Goal: Task Accomplishment & Management: Use online tool/utility

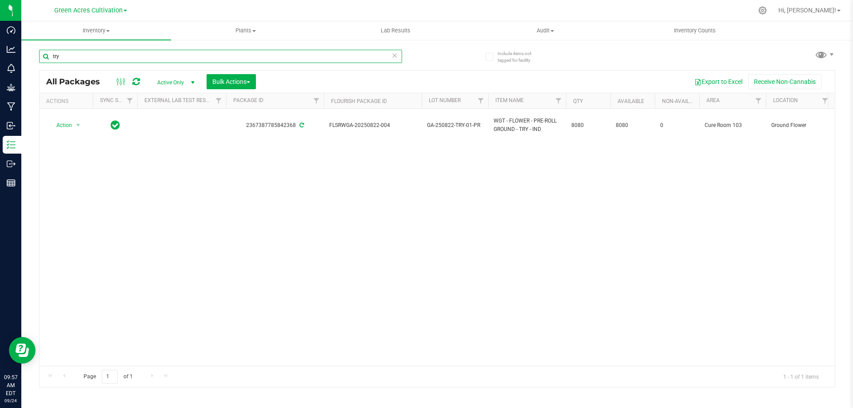
drag, startPoint x: 80, startPoint y: 56, endPoint x: 36, endPoint y: 59, distance: 43.2
click at [36, 59] on div "Include items not tagged for facility try All Packages Active Only Active Only …" at bounding box center [437, 174] width 832 height 271
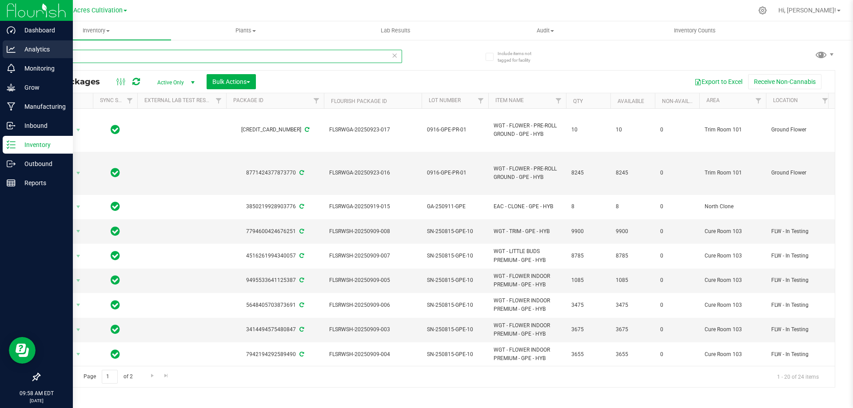
drag, startPoint x: 71, startPoint y: 58, endPoint x: 16, endPoint y: 59, distance: 54.2
click at [16, 59] on div "Dashboard Analytics Monitoring Grow Manufacturing Inbound Inventory Outbound Re…" at bounding box center [426, 204] width 853 height 408
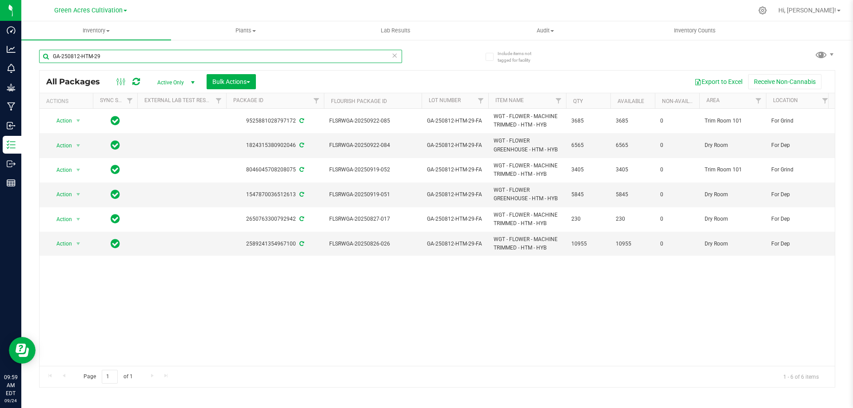
click at [80, 55] on input "GA-250812-HTM-29" at bounding box center [220, 56] width 363 height 13
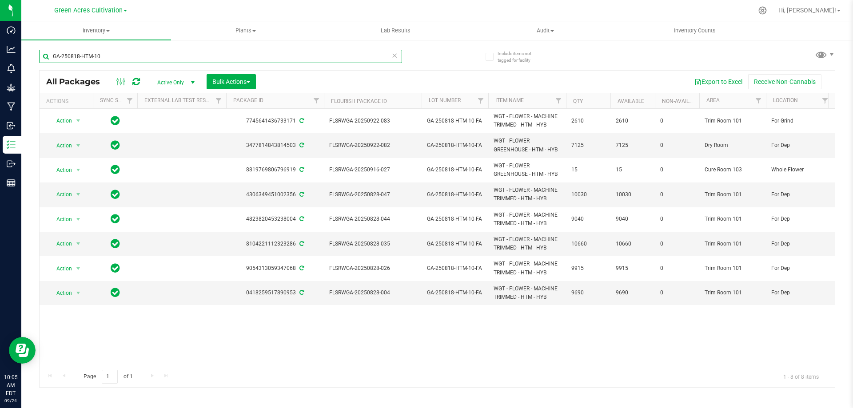
drag, startPoint x: 120, startPoint y: 56, endPoint x: 49, endPoint y: 55, distance: 70.7
click at [49, 55] on input "GA-250818-HTM-10" at bounding box center [220, 56] width 363 height 13
paste input "GA-250822-TTP-01-PR"
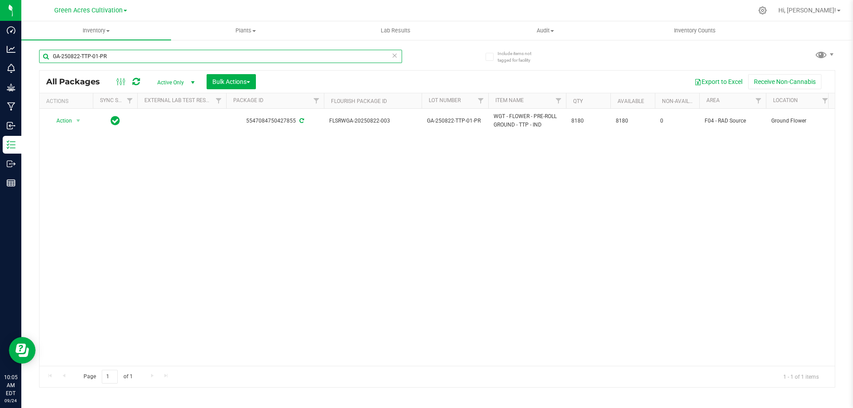
type input "GA-250822-TTP-01-PR"
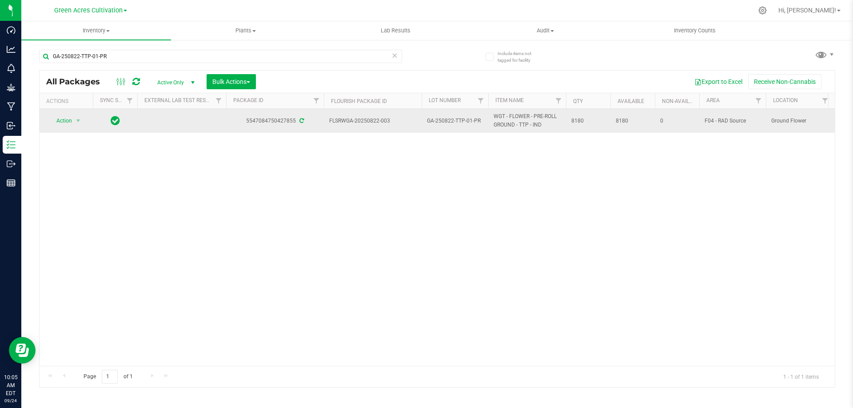
click at [446, 120] on span "GA-250822-TTP-01-PR" at bounding box center [455, 121] width 56 height 8
click at [446, 120] on input "GA-250822-TTP-01-PR" at bounding box center [453, 121] width 64 height 14
click at [434, 120] on input "GA-SEP25TTP01" at bounding box center [453, 121] width 64 height 14
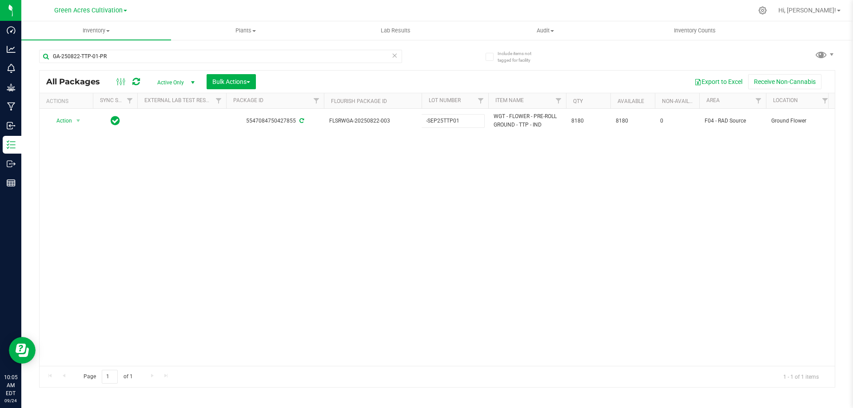
type input "P-SEP25TTP01"
click at [422, 180] on div "All Packages Active Only Active Only Lab Samples Locked All External Internal B…" at bounding box center [437, 229] width 797 height 318
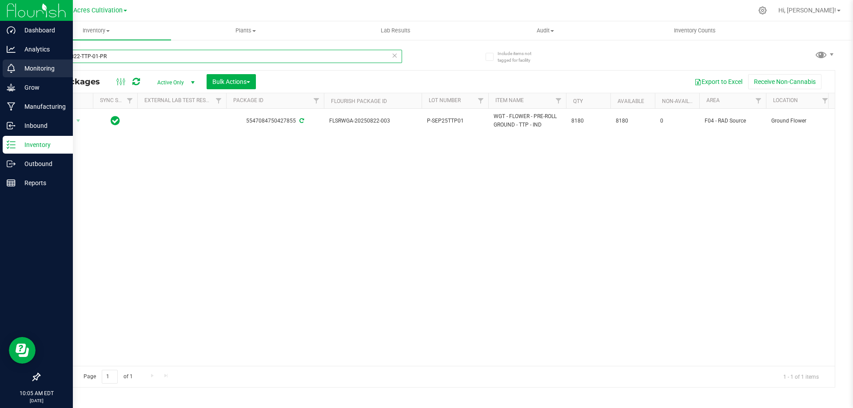
drag, startPoint x: 128, startPoint y: 58, endPoint x: 12, endPoint y: 67, distance: 116.3
click at [12, 67] on div "Dashboard Analytics Monitoring Grow Manufacturing Inbound Inventory Outbound Re…" at bounding box center [426, 204] width 853 height 408
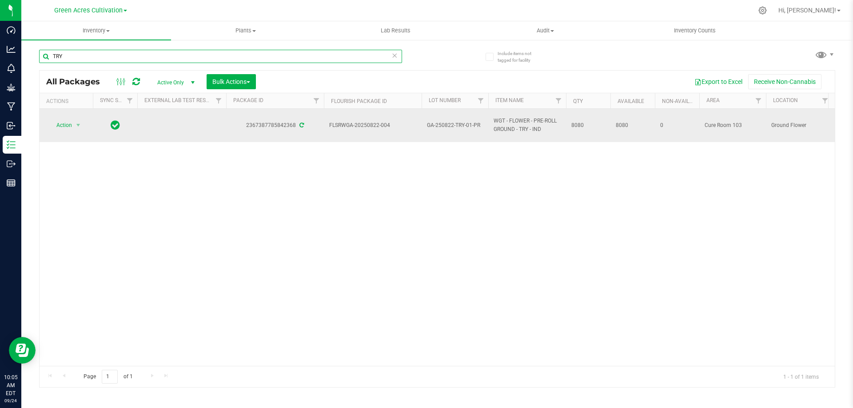
type input "TRY"
click at [453, 124] on span "GA-250822-TRY-01-PR" at bounding box center [455, 125] width 56 height 8
click at [453, 124] on input "GA-250822-TRY-01-PR" at bounding box center [453, 126] width 64 height 14
paste input "SEP25TRY01"
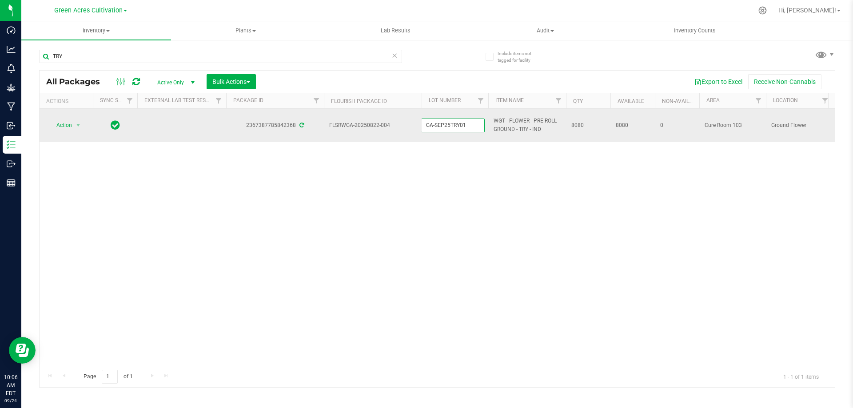
click at [433, 125] on input "GA-SEP25TRY01" at bounding box center [453, 126] width 64 height 14
type input "P-SEP25TRY01"
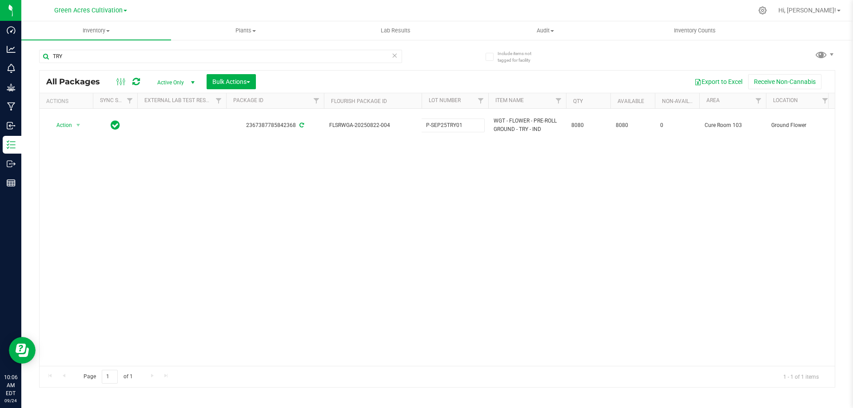
click at [468, 212] on div "All Packages Active Only Active Only Lab Samples Locked All External Internal B…" at bounding box center [437, 229] width 797 height 318
drag, startPoint x: 110, startPoint y: 54, endPoint x: 29, endPoint y: 53, distance: 80.9
click at [29, 53] on div "Include items not tagged for facility TRY All Packages Active Only Active Only …" at bounding box center [437, 174] width 832 height 271
paste input "GA-250703-HTM-25"
type input "GA-250703-HTM-25"
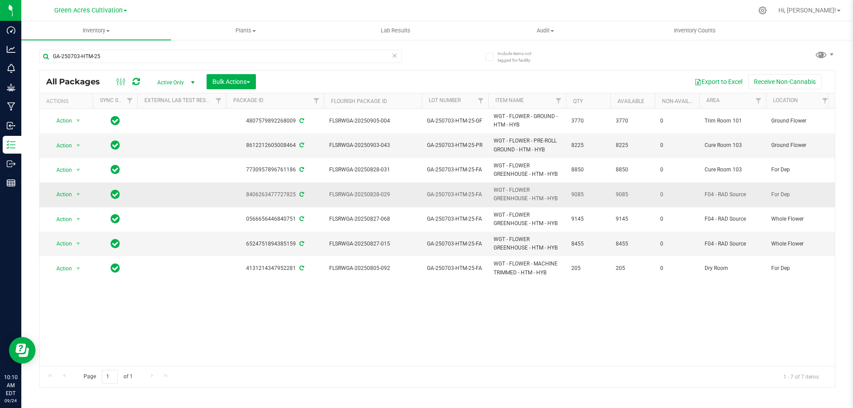
click at [456, 194] on span "GA-250703-HTM-25-FA" at bounding box center [455, 195] width 56 height 8
click at [456, 194] on input "GA-250703-HTM-25-FA" at bounding box center [453, 195] width 64 height 14
click at [432, 194] on input "GA-SEP25HTM03" at bounding box center [453, 195] width 64 height 14
type input "W-SEP25HTM03"
click at [557, 322] on div "All Packages Active Only Active Only Lab Samples Locked All External Internal B…" at bounding box center [437, 229] width 797 height 318
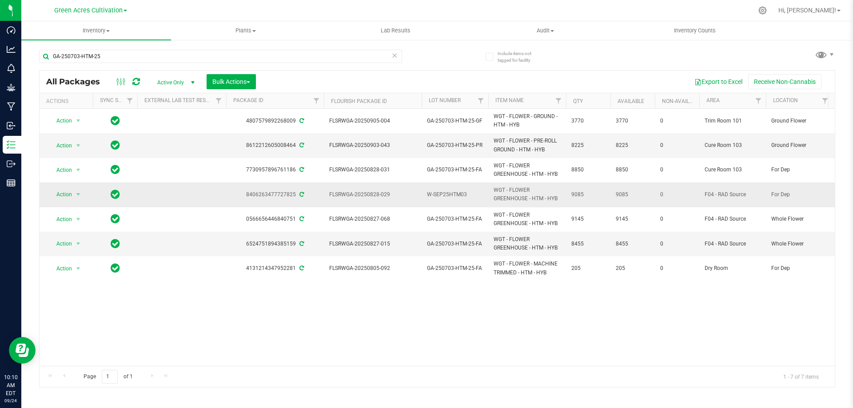
click at [456, 193] on span "W-SEP25HTM03" at bounding box center [455, 195] width 56 height 8
click at [456, 193] on input "W-SEP25HTM03" at bounding box center [453, 195] width 64 height 14
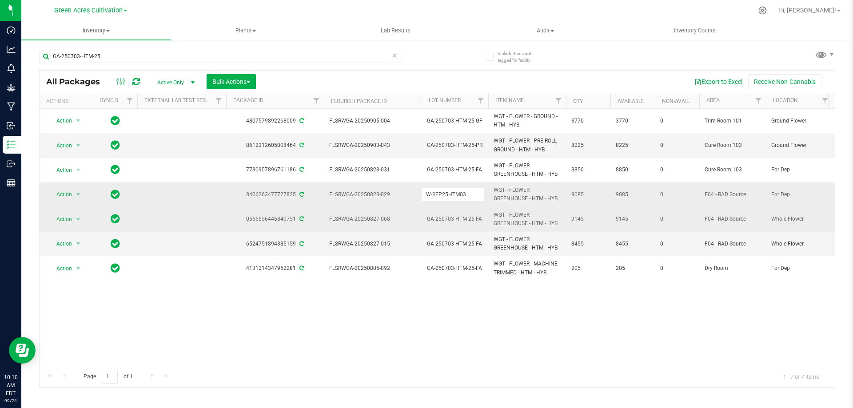
click at [453, 216] on span "GA-250703-HTM-25-FA" at bounding box center [455, 219] width 56 height 8
click at [453, 216] on input "GA-250703-HTM-25-FA" at bounding box center [453, 219] width 64 height 14
type input "W-SEP25HTM03"
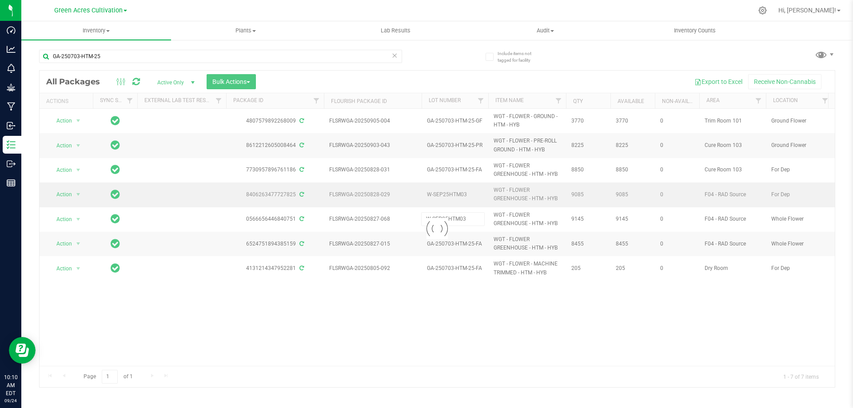
click at [484, 322] on div "Loading... All Packages Active Only Active Only Lab Samples Locked All External…" at bounding box center [437, 229] width 797 height 318
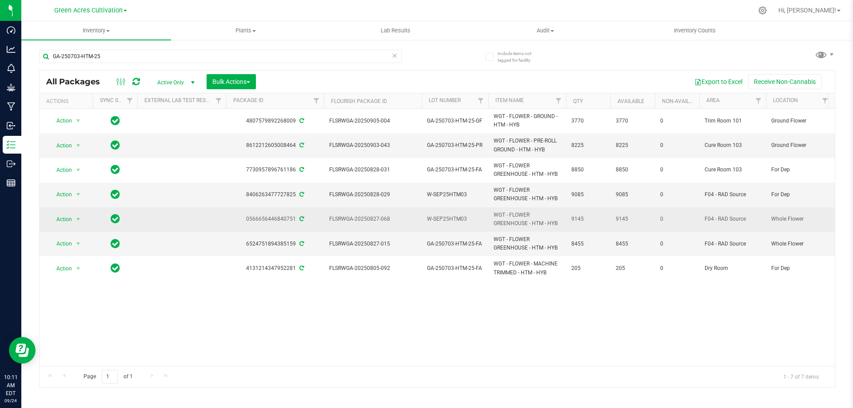
click at [440, 221] on span "W-SEP25HTM03" at bounding box center [455, 219] width 56 height 8
click at [440, 221] on input "W-SEP25HTM03" at bounding box center [453, 219] width 64 height 14
click at [449, 246] on span "GA-250703-HTM-25-FA" at bounding box center [455, 244] width 56 height 8
click at [449, 246] on input "GA-250703-HTM-25-FA" at bounding box center [453, 244] width 64 height 14
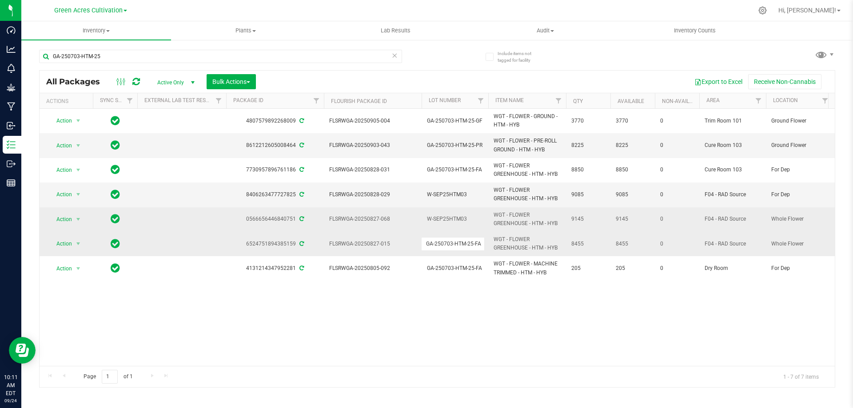
click at [449, 246] on input "GA-250703-HTM-25-FA" at bounding box center [453, 244] width 64 height 14
type input "W-SEP25HTM03"
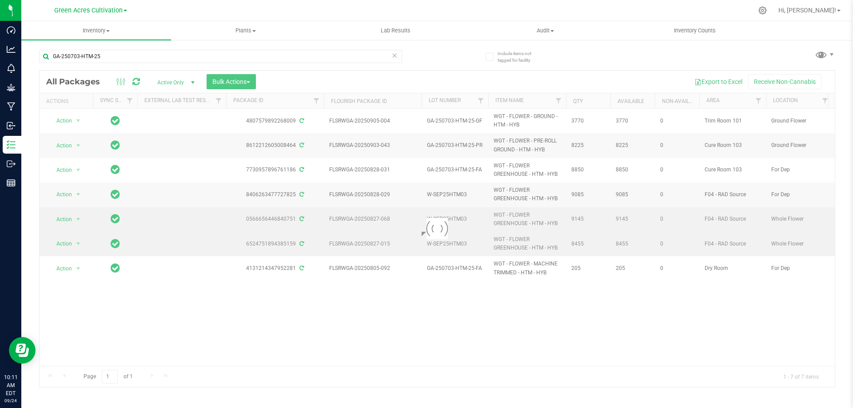
click at [535, 247] on div "Loading... All Packages Active Only Active Only Lab Samples Locked All External…" at bounding box center [437, 229] width 797 height 318
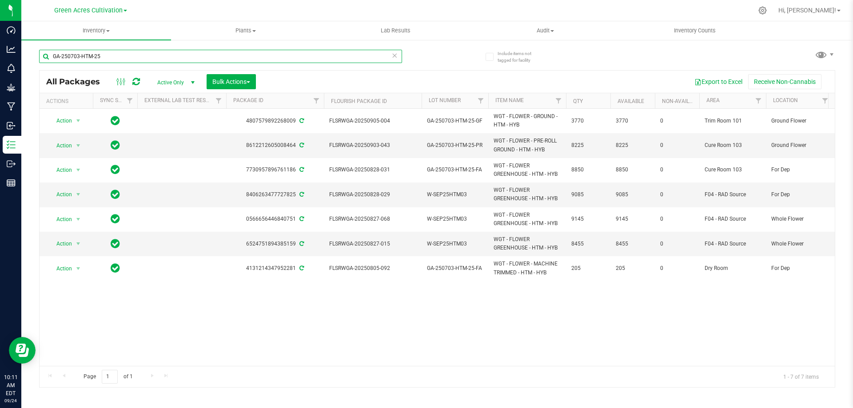
drag, startPoint x: 112, startPoint y: 54, endPoint x: 32, endPoint y: 61, distance: 80.3
click at [32, 60] on div "Include items not tagged for facility GA-250703-HTM-25 All Packages Active Only…" at bounding box center [437, 174] width 832 height 271
paste input "22-LZA-P07-01-FA"
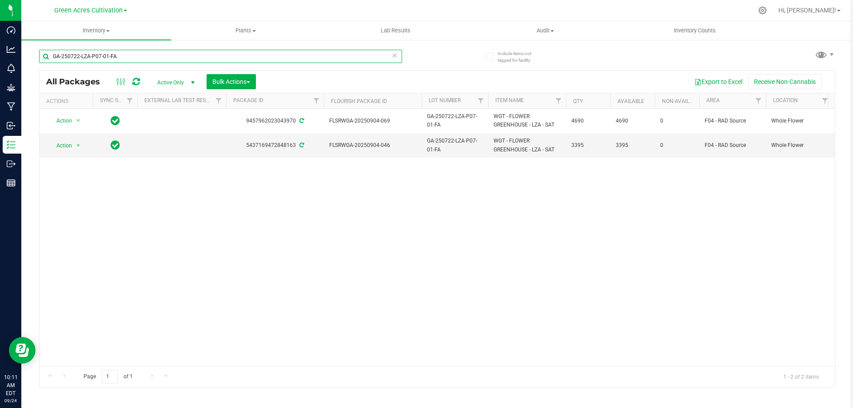
type input "GA-250722-LZA-P07-01-FA"
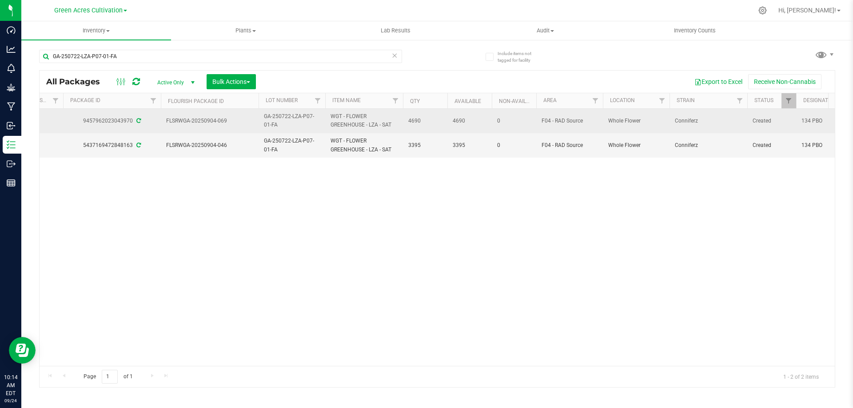
click at [293, 118] on span "GA-250722-LZA-P07-01-FA" at bounding box center [292, 120] width 56 height 17
click at [293, 118] on input "GA-250722-LZA-P07-01-FA" at bounding box center [290, 121] width 64 height 14
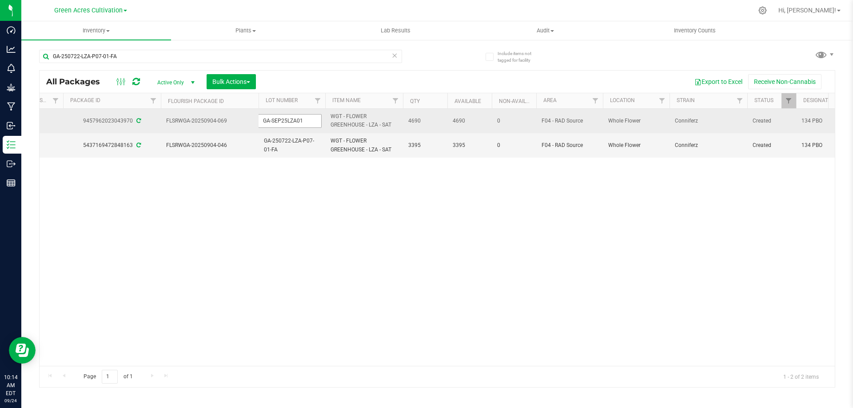
click at [270, 120] on input "GA-SEP25LZA01" at bounding box center [290, 121] width 64 height 14
type input "W-SEP25LZA01"
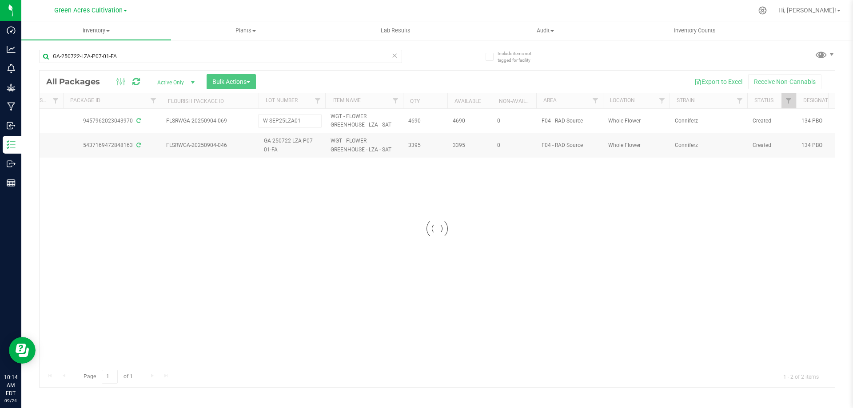
click at [282, 178] on div "Loading... All Packages Active Only Active Only Lab Samples Locked All External…" at bounding box center [437, 229] width 797 height 318
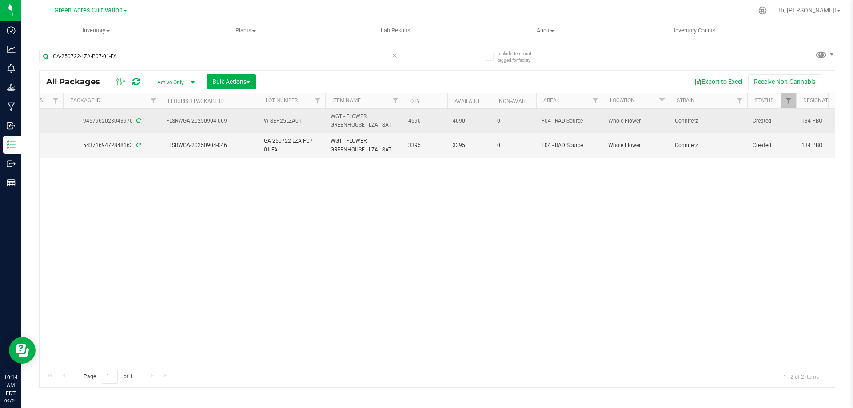
click at [273, 120] on span "W-SEP25LZA01" at bounding box center [292, 121] width 56 height 8
click at [273, 120] on input "W-SEP25LZA01" at bounding box center [290, 121] width 64 height 14
click at [280, 140] on span "GA-250722-LZA-P07-01-FA" at bounding box center [292, 145] width 56 height 17
click at [280, 140] on input "GA-250722-LZA-P07-01-FA" at bounding box center [290, 146] width 64 height 14
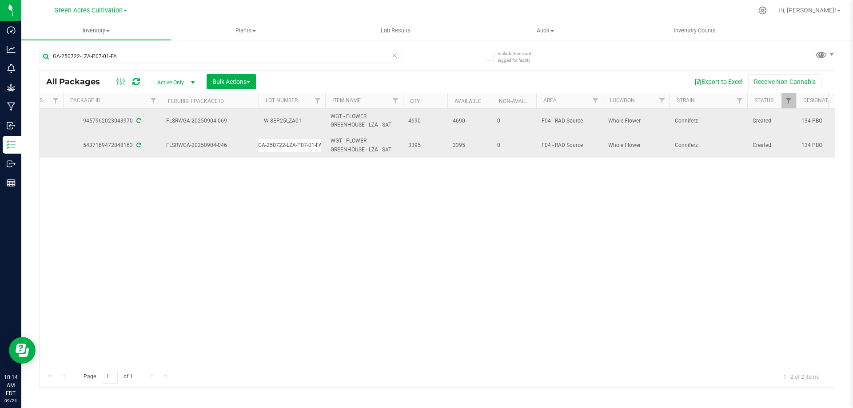
click at [280, 140] on input "GA-250722-LZA-P07-01-FA" at bounding box center [290, 146] width 64 height 14
type input "W-SEP25LZA01"
click at [300, 186] on div "All Packages Active Only Active Only Lab Samples Locked All External Internal B…" at bounding box center [437, 229] width 797 height 318
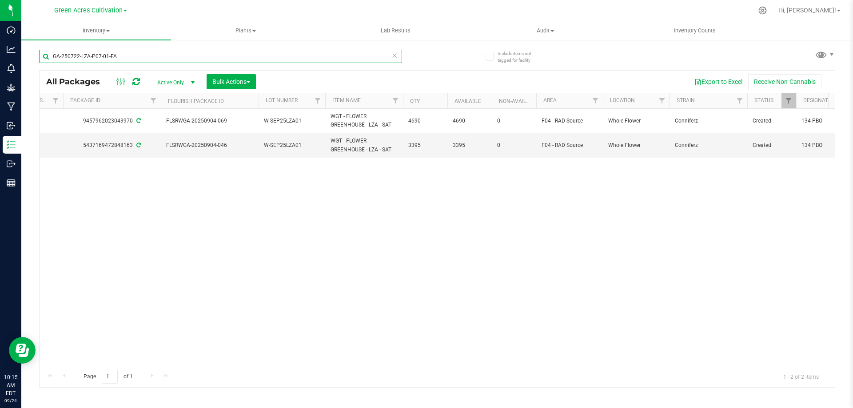
drag, startPoint x: 162, startPoint y: 58, endPoint x: 43, endPoint y: 70, distance: 119.7
click at [43, 70] on div "GA-250722-LZA-P07-01-FA All Packages Active Only Active Only Lab Samples Locked…" at bounding box center [437, 214] width 797 height 347
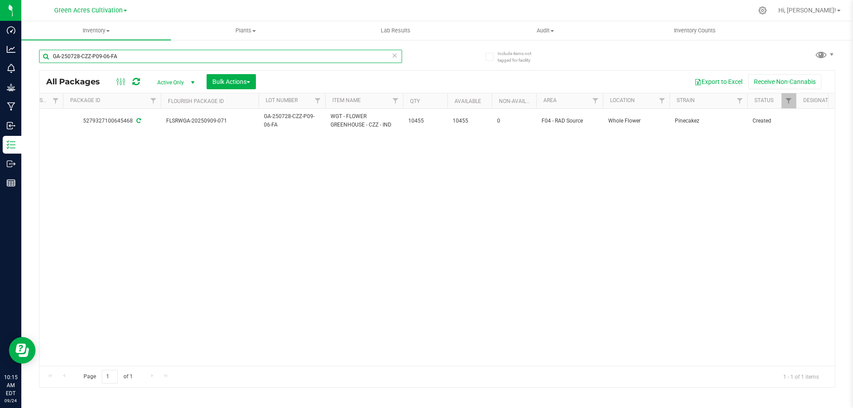
type input "GA-250728-CZZ-P09-06-FA"
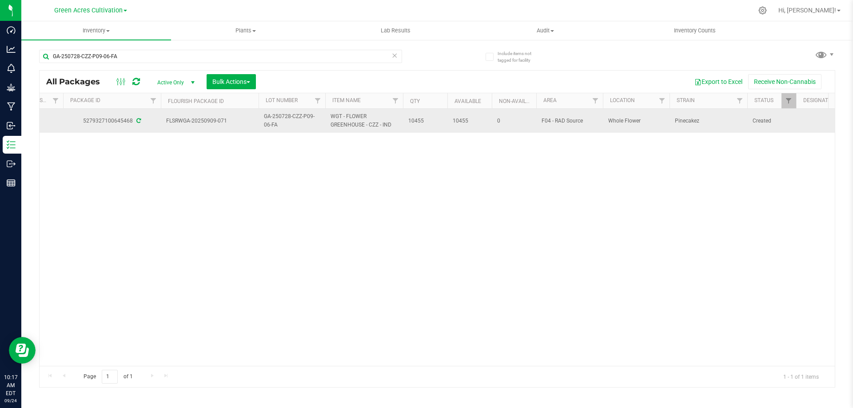
click at [289, 114] on span "GA-250728-CZZ-P09-06-FA" at bounding box center [292, 120] width 56 height 17
click at [289, 114] on input "GA-250728-CZZ-P09-06-FA" at bounding box center [290, 121] width 64 height 14
click at [270, 121] on input "GA-SEP25CZZ01" at bounding box center [290, 121] width 64 height 14
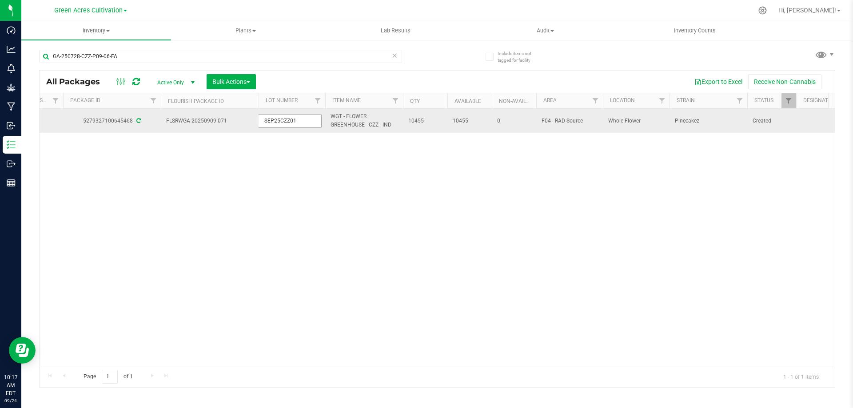
type input "W-SEP25CZZ01"
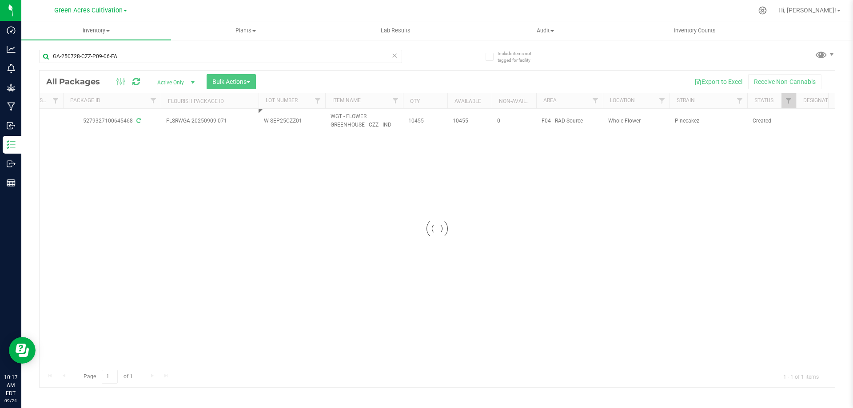
click at [286, 205] on div "Loading... All Packages Active Only Active Only Lab Samples Locked All External…" at bounding box center [437, 229] width 797 height 318
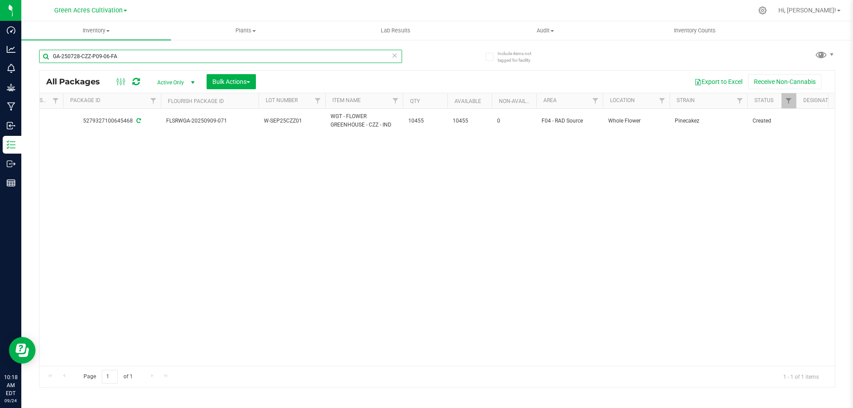
drag, startPoint x: 126, startPoint y: 60, endPoint x: 41, endPoint y: 60, distance: 84.9
click at [41, 60] on input "GA-250728-CZZ-P09-06-FA" at bounding box center [220, 56] width 363 height 13
paste input "11"
type input "GA-250728-CZZ-P11-06-FA"
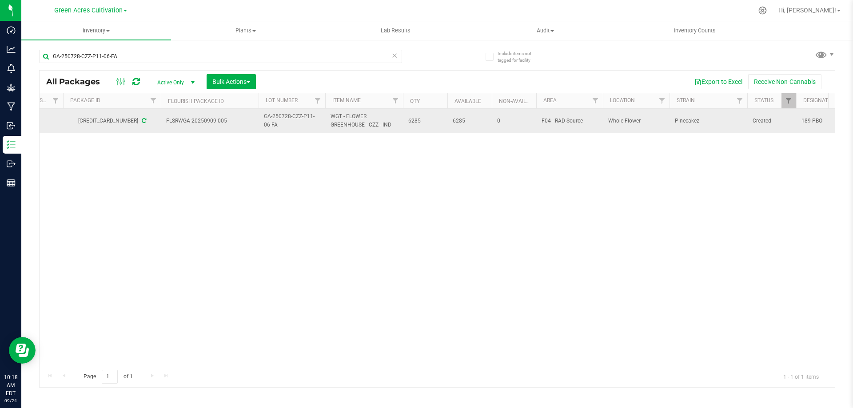
click at [284, 119] on span "GA-250728-CZZ-P11-06-FA" at bounding box center [292, 120] width 56 height 17
click at [284, 119] on input "GA-250728-CZZ-P11-06-FA" at bounding box center [290, 121] width 64 height 14
click at [270, 124] on input "GA-SEP25CZZ02" at bounding box center [290, 121] width 64 height 14
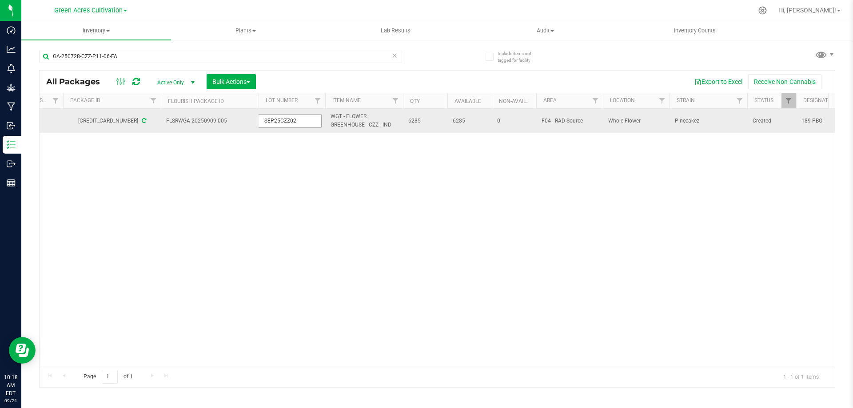
type input "W-SEP25CZZ02"
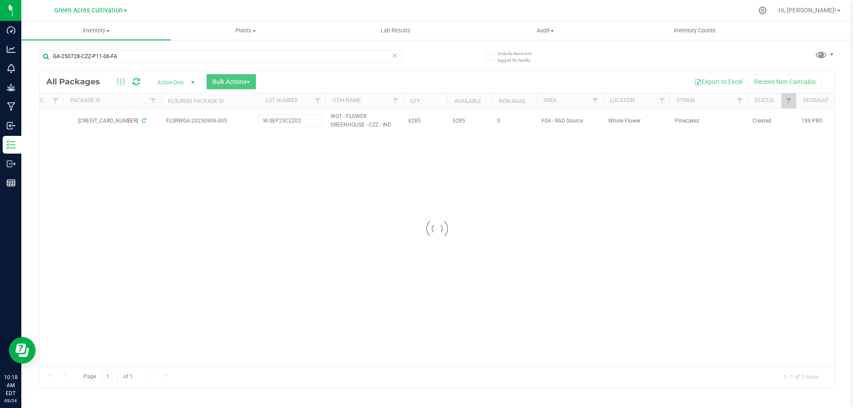
click at [331, 178] on div "Loading... All Packages Active Only Active Only Lab Samples Locked All External…" at bounding box center [437, 229] width 797 height 318
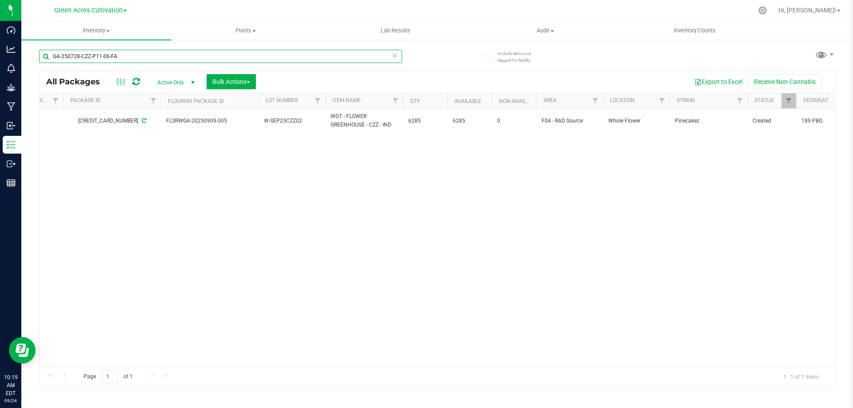
drag, startPoint x: 138, startPoint y: 58, endPoint x: 51, endPoint y: 61, distance: 87.6
click at [51, 61] on input "GA-250728-CZZ-P11-06-FA" at bounding box center [220, 56] width 363 height 13
paste input "2-LZA-P08-01"
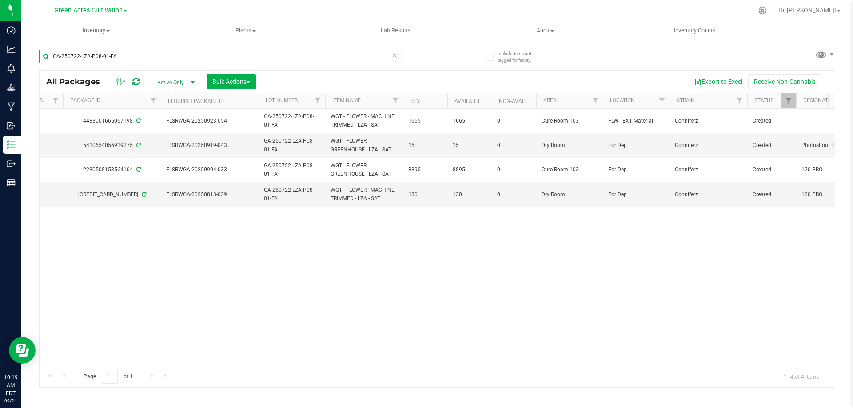
type input "GA-250722-LZA-P08-01-FA"
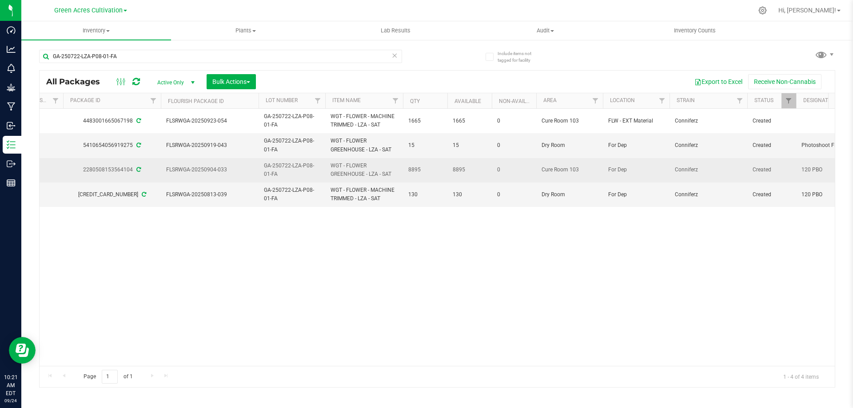
click at [301, 168] on span "GA-250722-LZA-P08-01-FA" at bounding box center [292, 170] width 56 height 17
click at [301, 168] on input "GA-250722-LZA-P08-01-FA" at bounding box center [290, 170] width 64 height 14
click at [268, 170] on input "GA-SEP25LZA02" at bounding box center [290, 170] width 64 height 14
click at [269, 169] on input "GA-SEP25LZA02" at bounding box center [290, 170] width 64 height 14
type input "W-SEP25LZA02"
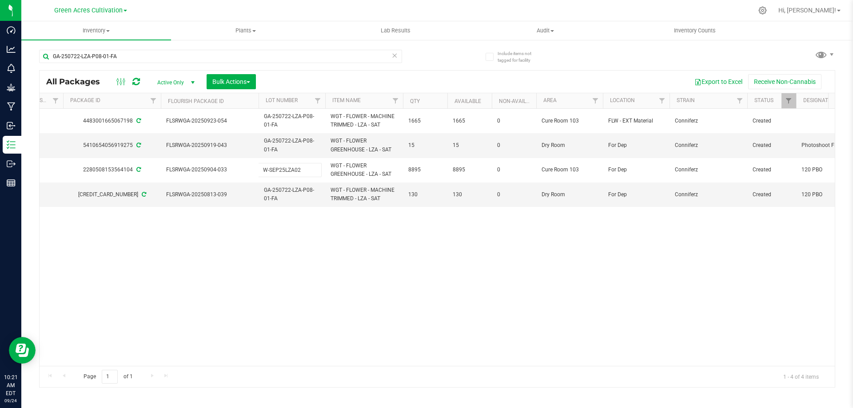
click at [402, 256] on div "All Packages Active Only Active Only Lab Samples Locked All External Internal B…" at bounding box center [437, 229] width 797 height 318
drag, startPoint x: 140, startPoint y: 58, endPoint x: 46, endPoint y: 58, distance: 93.3
click at [46, 58] on input "GA-250722-LZA-P08-01-FA" at bounding box center [220, 56] width 363 height 13
paste input "MCZ-P06"
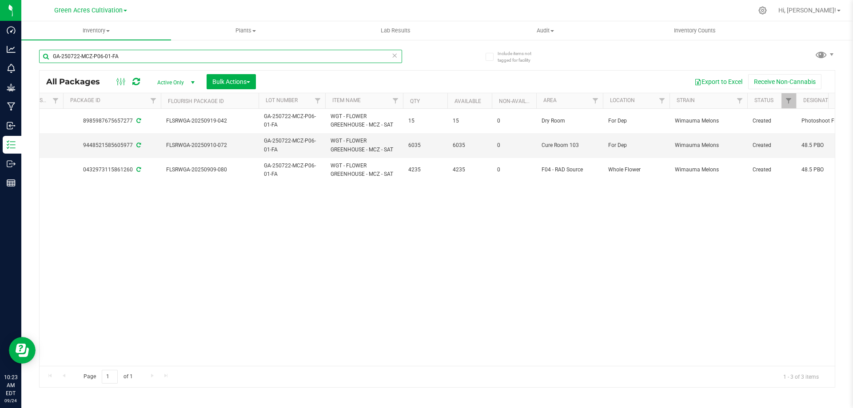
type input "GA-250722-MCZ-P06-01-FA"
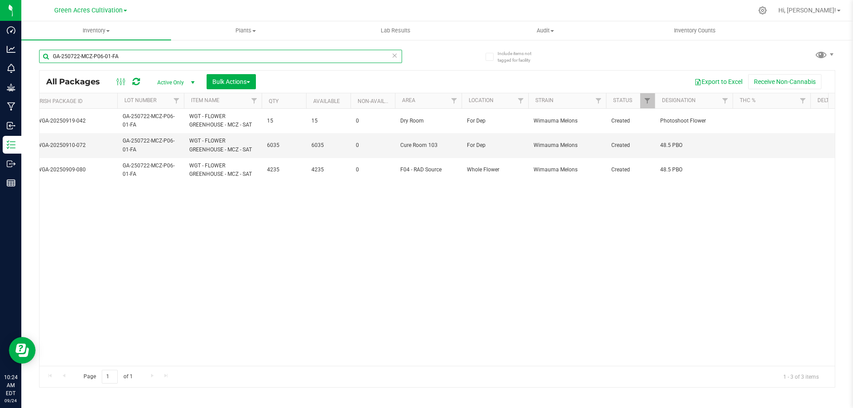
scroll to position [0, 64]
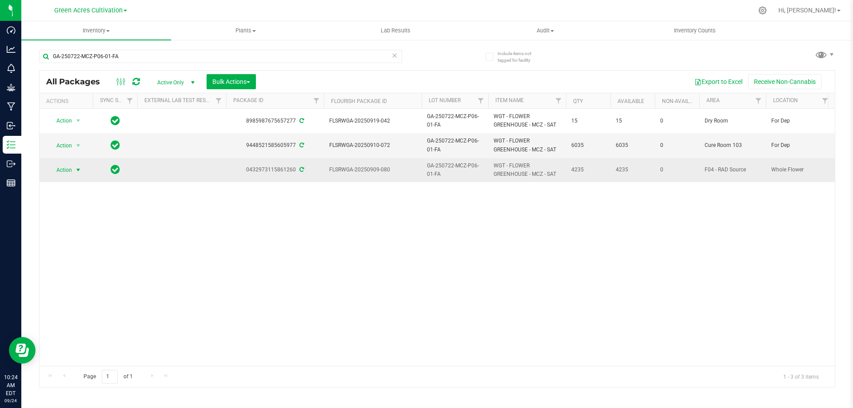
click at [76, 166] on span "select" at bounding box center [78, 170] width 11 height 12
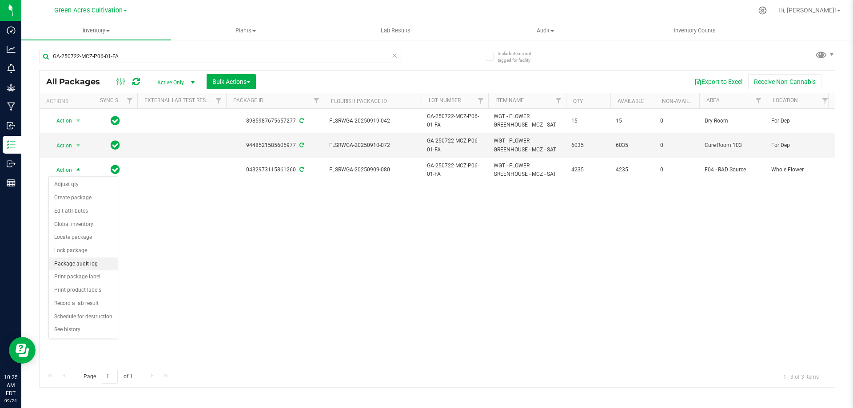
click at [74, 264] on li "Package audit log" at bounding box center [83, 264] width 69 height 13
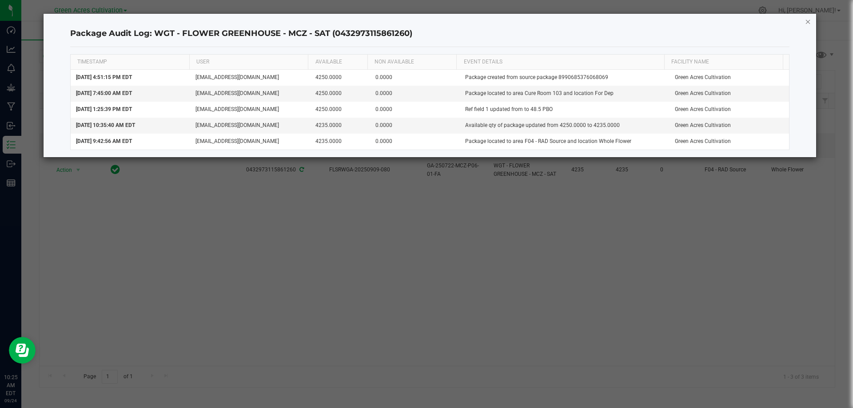
click at [809, 18] on icon "button" at bounding box center [808, 21] width 6 height 11
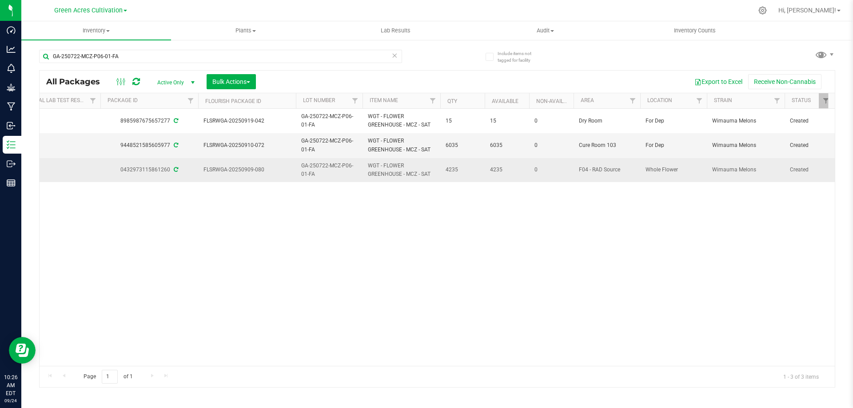
click at [336, 164] on span "GA-250722-MCZ-P06-01-FA" at bounding box center [329, 170] width 56 height 17
click at [336, 164] on input "GA-250722-MCZ-P06-01-FA" at bounding box center [328, 170] width 64 height 14
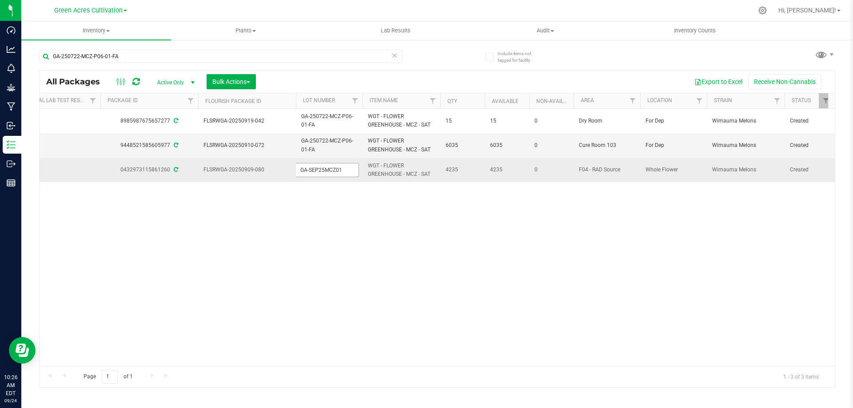
click at [306, 169] on input "GA-SEP25MCZ01" at bounding box center [328, 170] width 64 height 14
type input "W-SEP25MCZ01"
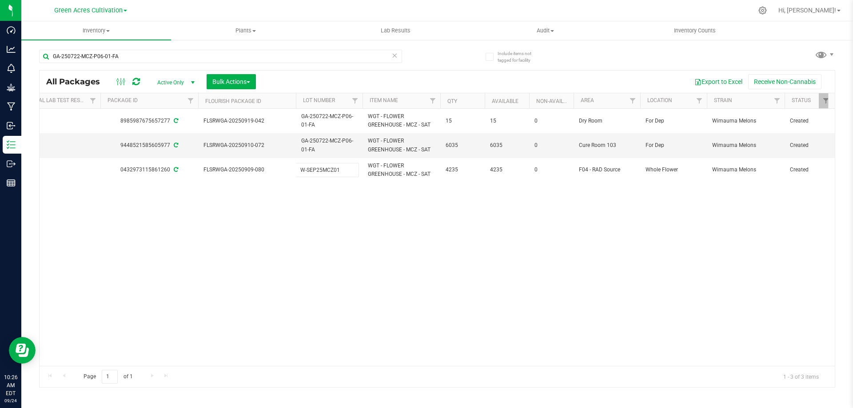
click at [382, 229] on div "All Packages Active Only Active Only Lab Samples Locked All External Internal B…" at bounding box center [437, 229] width 797 height 318
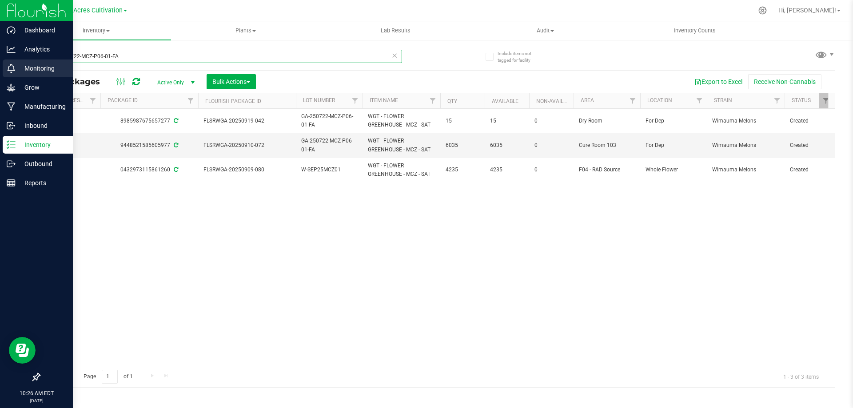
drag, startPoint x: 124, startPoint y: 59, endPoint x: 20, endPoint y: 70, distance: 104.6
click at [20, 69] on div "Dashboard Analytics Monitoring Grow Manufacturing Inbound Inventory Outbound Re…" at bounding box center [426, 204] width 853 height 408
type input "G"
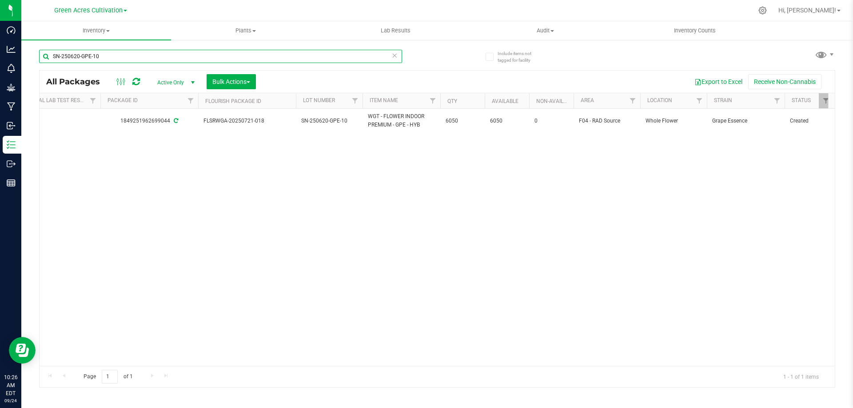
type input "SN-250620-GPE-10"
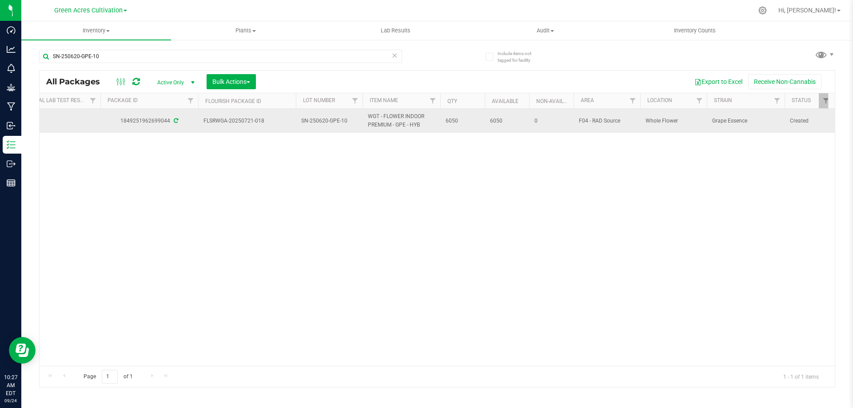
click at [331, 120] on span "SN-250620-GPE-10" at bounding box center [329, 121] width 56 height 8
click at [331, 120] on input "SN-250620-GPE-10" at bounding box center [328, 121] width 64 height 14
click at [307, 119] on input "GA-SEP25GPE01" at bounding box center [328, 121] width 64 height 14
type input "W-SEP25GPE01"
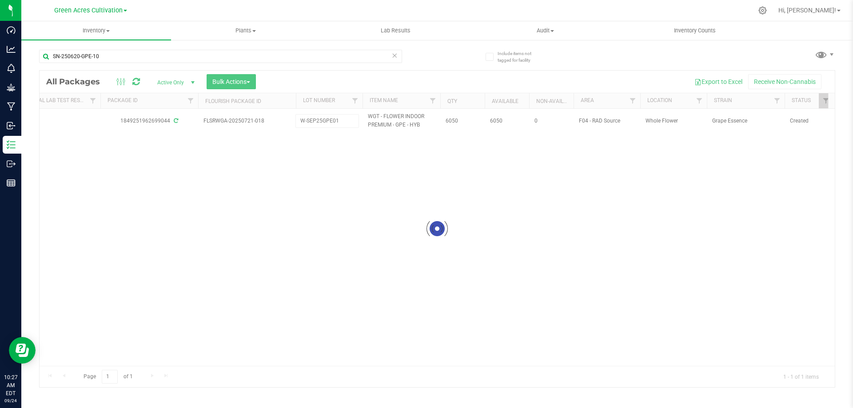
click at [427, 185] on div "Loading... All Packages Active Only Active Only Lab Samples Locked All External…" at bounding box center [437, 229] width 797 height 318
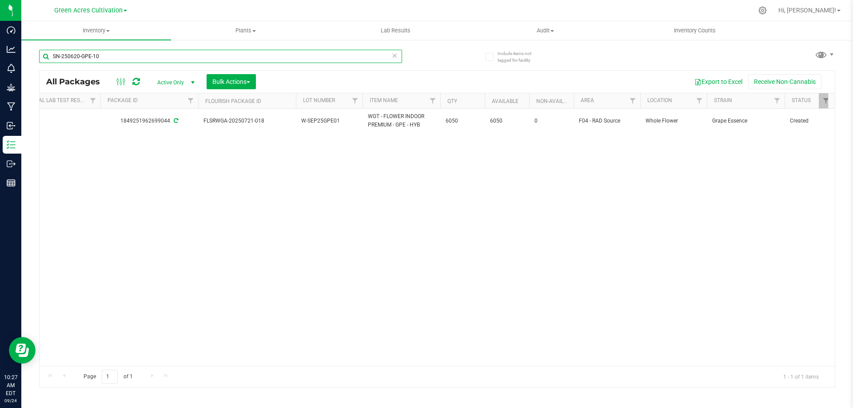
drag, startPoint x: 116, startPoint y: 56, endPoint x: 42, endPoint y: 60, distance: 74.8
click at [42, 60] on input "SN-250620-GPE-10" at bounding box center [220, 56] width 363 height 13
paste input "GA-250820-GAP-T-35A"
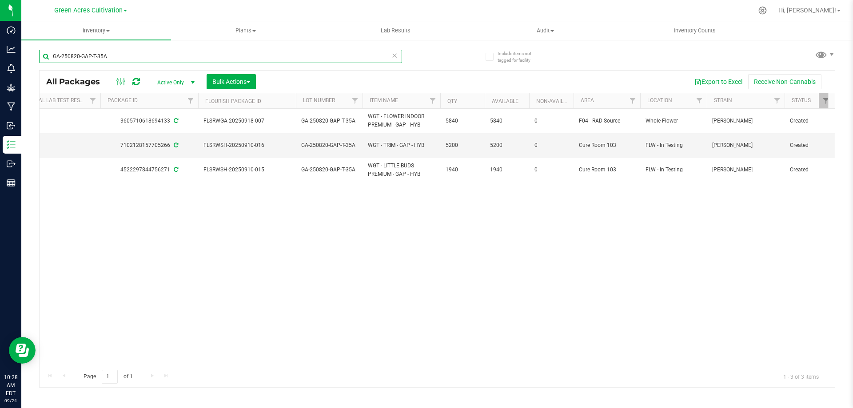
type input "GA-250820-GAP-T-35A"
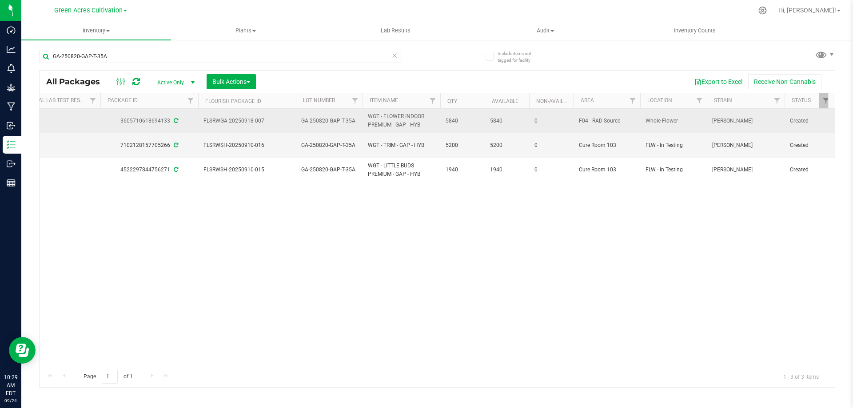
click at [317, 122] on span "GA-250820-GAP-T-35A" at bounding box center [329, 121] width 56 height 8
click at [317, 122] on input "GA-250820-GAP-T-35A" at bounding box center [328, 121] width 64 height 14
click at [307, 121] on input "GA-SEP25GAP01" at bounding box center [328, 121] width 64 height 14
type input "W-SEP25GAP01"
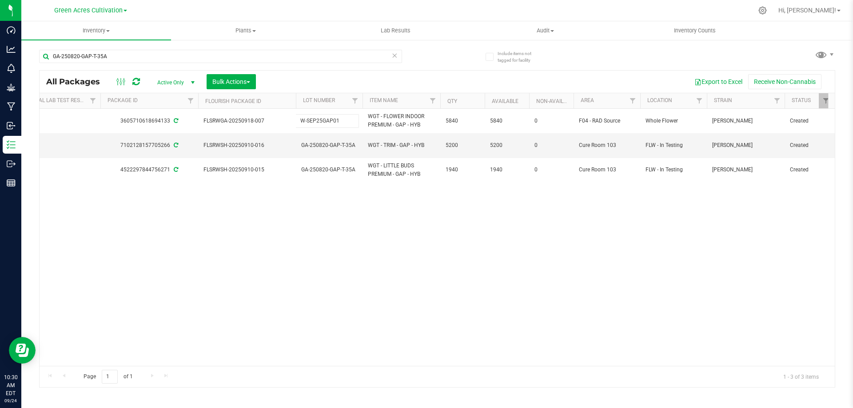
click at [438, 252] on div "All Packages Active Only Active Only Lab Samples Locked All External Internal B…" at bounding box center [437, 229] width 797 height 318
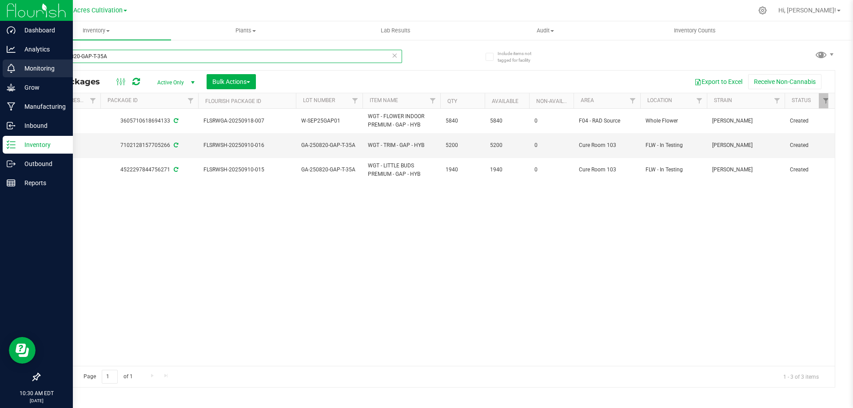
drag, startPoint x: 181, startPoint y: 52, endPoint x: 12, endPoint y: 60, distance: 168.6
click at [12, 60] on div "Dashboard Analytics Monitoring Grow Manufacturing Inbound Inventory Outbound Re…" at bounding box center [426, 204] width 853 height 408
type input "PGP"
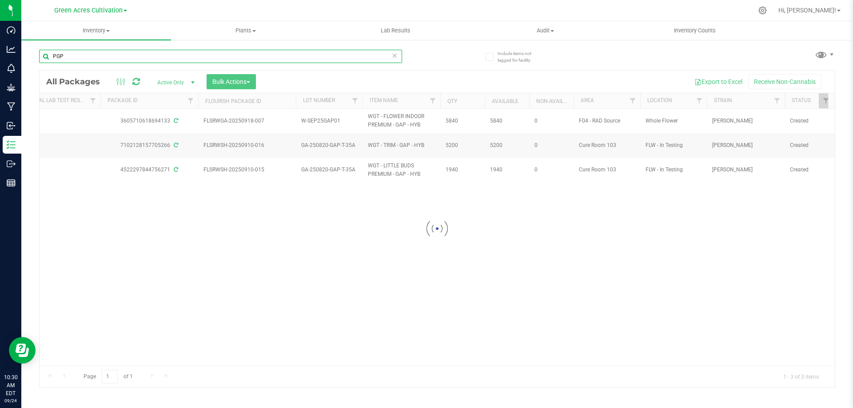
drag, startPoint x: 92, startPoint y: 55, endPoint x: 24, endPoint y: 62, distance: 68.4
click at [25, 61] on div "Include items not tagged for facility PGP Loading... All Packages Active Only A…" at bounding box center [437, 174] width 832 height 271
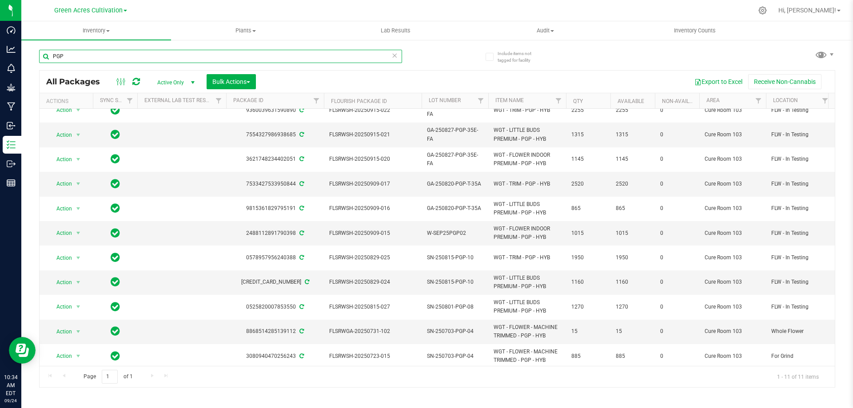
type input "PGP"
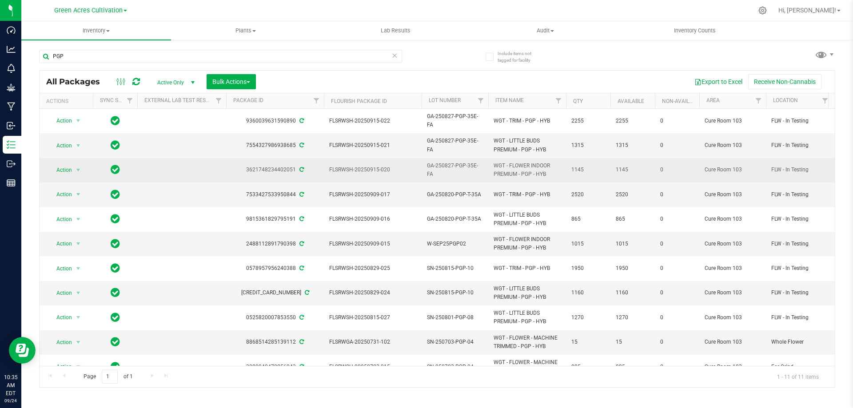
click at [457, 165] on span "GA-250827-PGP-35E-FA" at bounding box center [455, 170] width 56 height 17
click at [457, 165] on input "GA-250827-PGP-35E-FA" at bounding box center [453, 170] width 64 height 14
click at [432, 171] on input "GA-SEP25PGP02" at bounding box center [453, 170] width 64 height 14
type input "W-SEP25PGP02"
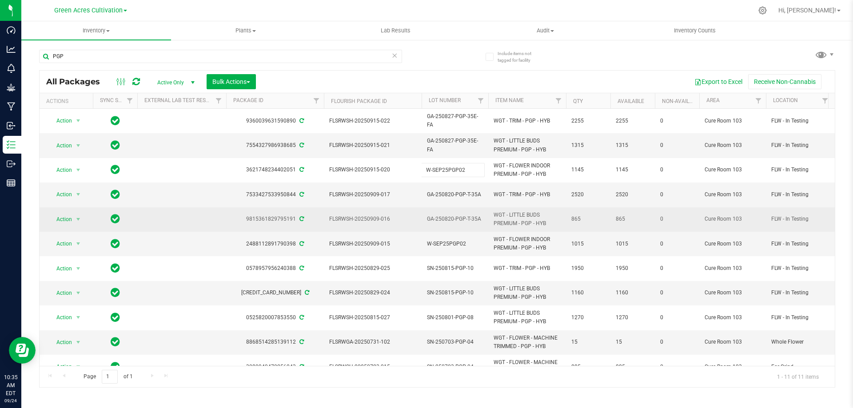
click at [519, 218] on div "All Packages Active Only Active Only Lab Samples Locked All External Internal B…" at bounding box center [437, 229] width 797 height 318
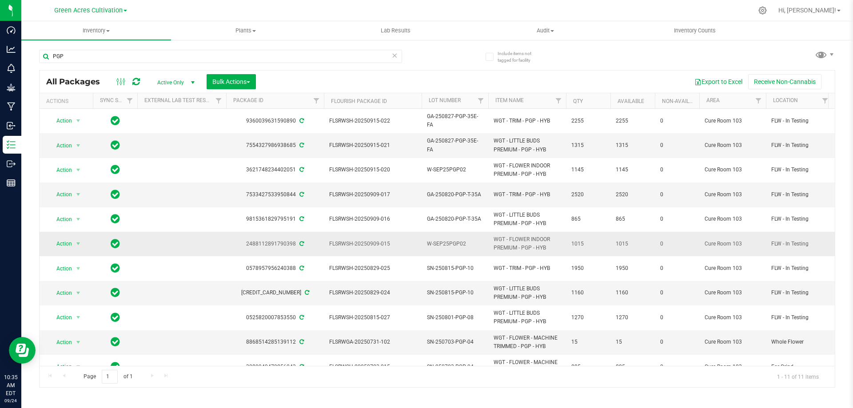
click at [447, 240] on span "W-SEP25PGP02" at bounding box center [455, 244] width 56 height 8
click at [447, 238] on input "W-SEP25PGP02" at bounding box center [453, 244] width 64 height 14
click at [440, 239] on input "W-SEP25PGP02" at bounding box center [453, 244] width 64 height 14
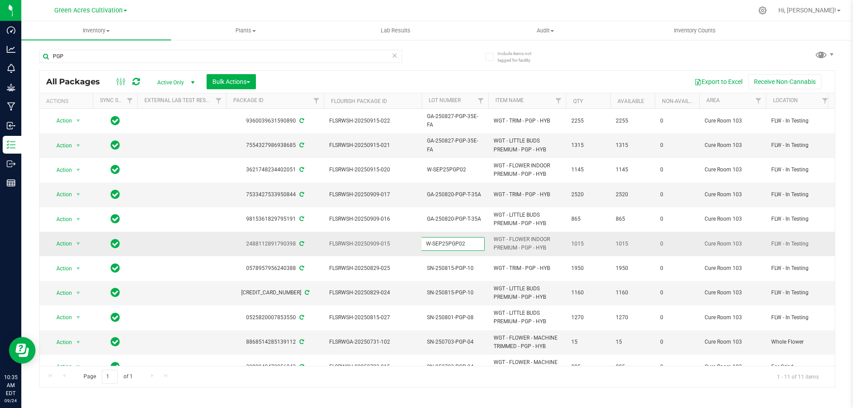
click at [440, 239] on input "W-SEP25PGP02" at bounding box center [453, 244] width 64 height 14
paste input "GA-250820-PGP-T-35A"
type input "GA-250820-PGP-T-35A"
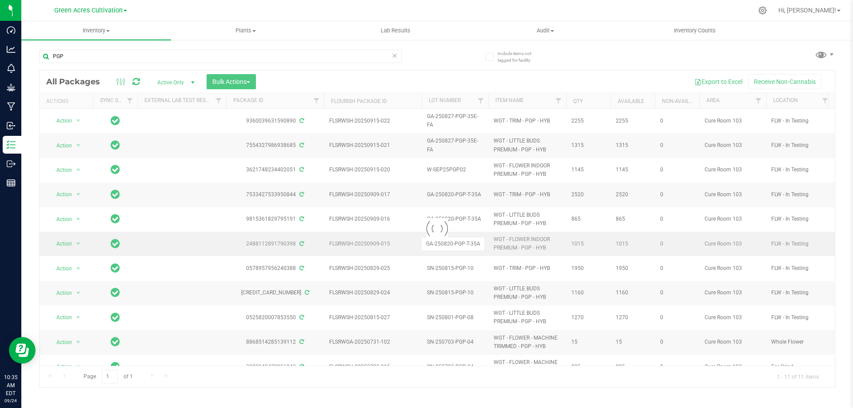
click at [516, 232] on div "Loading... All Packages Active Only Active Only Lab Samples Locked All External…" at bounding box center [437, 229] width 797 height 318
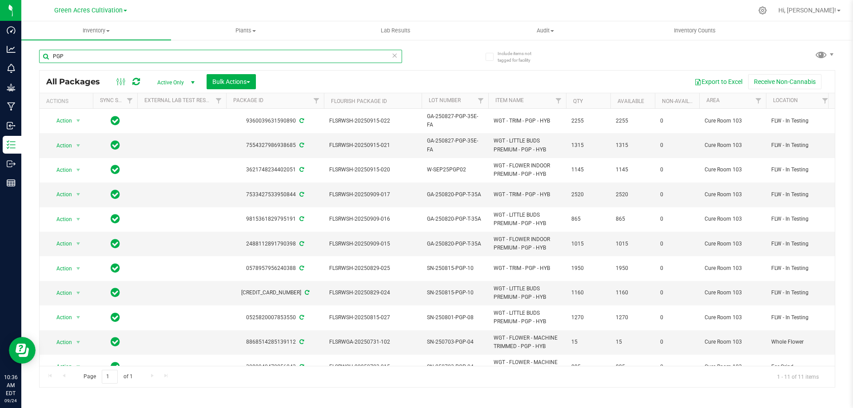
drag, startPoint x: 92, startPoint y: 57, endPoint x: 45, endPoint y: 60, distance: 47.2
click at [45, 60] on input "PGP" at bounding box center [220, 56] width 363 height 13
paste input "GA-250827-GAP-35E-FA"
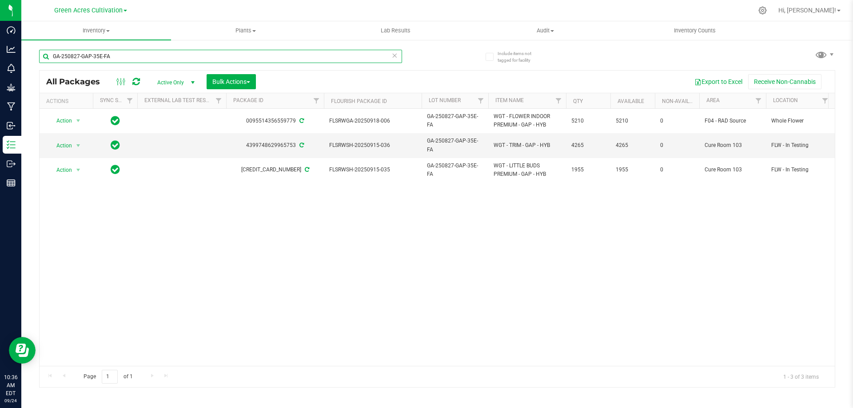
type input "GA-250827-GAP-35E-FA"
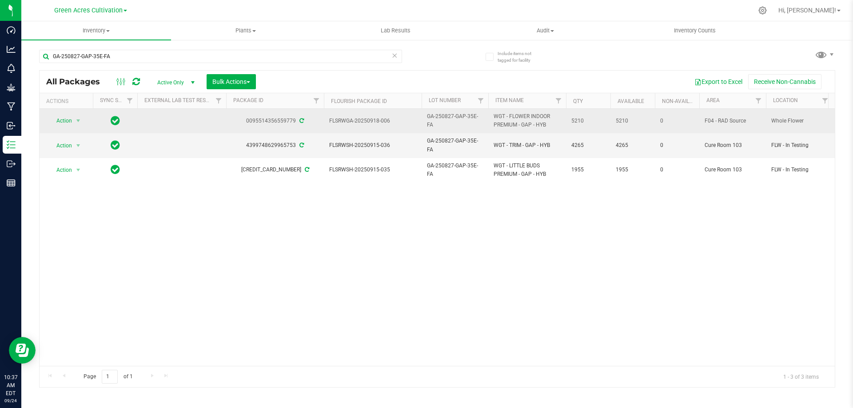
click at [441, 118] on span "GA-250827-GAP-35E-FA" at bounding box center [455, 120] width 56 height 17
click at [441, 118] on input "GA-250827-GAP-35E-FA" at bounding box center [453, 121] width 64 height 14
click at [432, 118] on input "GA-SEP25GAP02" at bounding box center [453, 121] width 64 height 14
type input "W-SEP25GAP02"
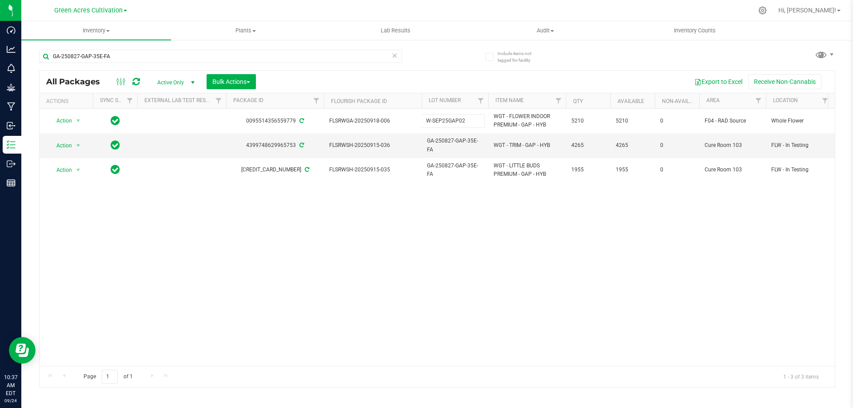
click at [489, 258] on div "All Packages Active Only Active Only Lab Samples Locked All External Internal B…" at bounding box center [437, 229] width 797 height 318
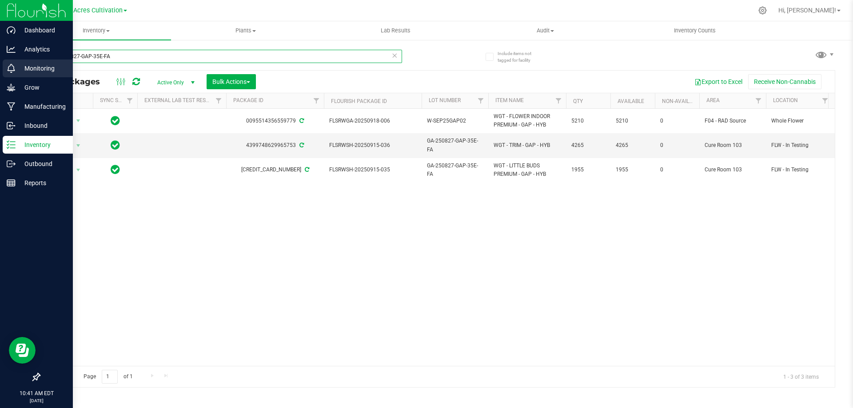
drag, startPoint x: 135, startPoint y: 59, endPoint x: 13, endPoint y: 74, distance: 122.7
click at [13, 74] on div "Dashboard Analytics Monitoring Grow Manufacturing Inbound Inventory Outbound Re…" at bounding box center [426, 204] width 853 height 408
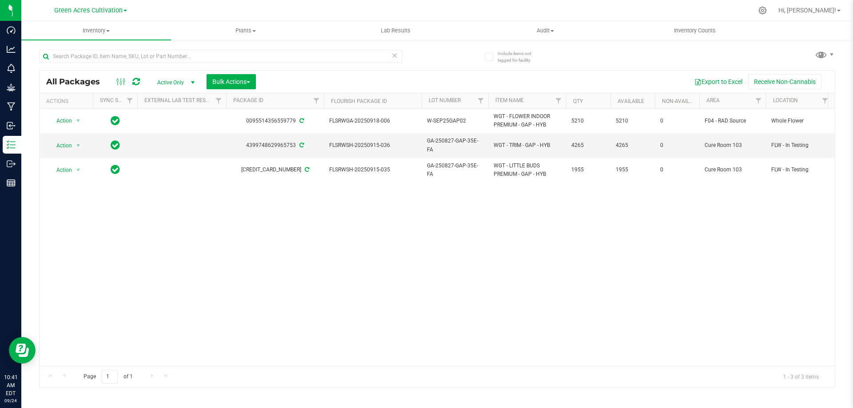
click at [455, 52] on div "All Packages Active Only Active Only Lab Samples Locked All External Internal B…" at bounding box center [437, 214] width 797 height 347
